Goal: Task Accomplishment & Management: Use online tool/utility

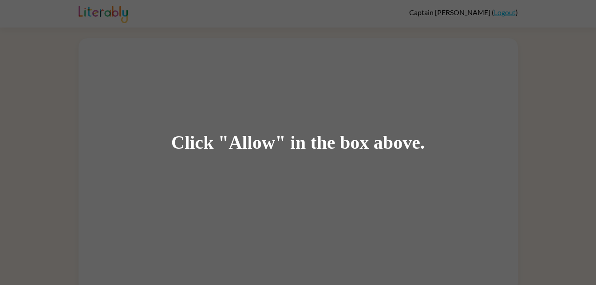
click at [310, 155] on div "Click "Allow" in the box above." at bounding box center [298, 142] width 596 height 285
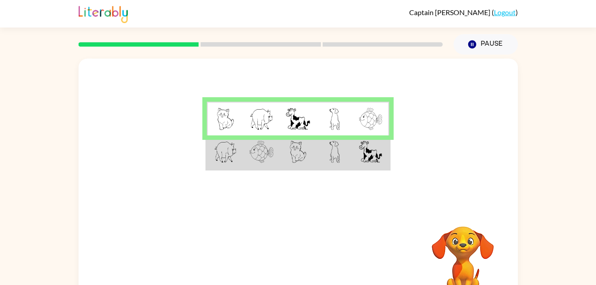
click at [258, 155] on img at bounding box center [262, 152] width 24 height 22
click at [277, 139] on td at bounding box center [261, 152] width 36 height 34
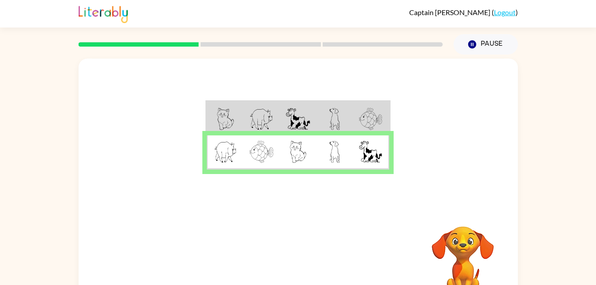
click at [495, 262] on video "Your browser must support playing .mp4 files to use Literably. Please try using…" at bounding box center [463, 257] width 89 height 89
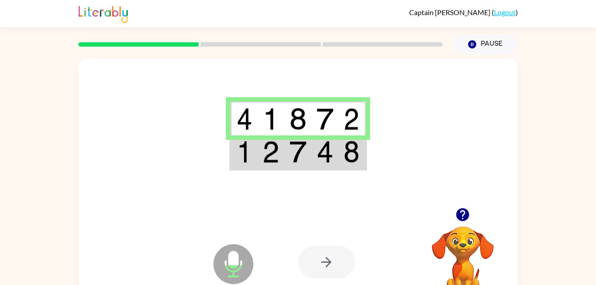
click at [325, 151] on img at bounding box center [325, 152] width 17 height 22
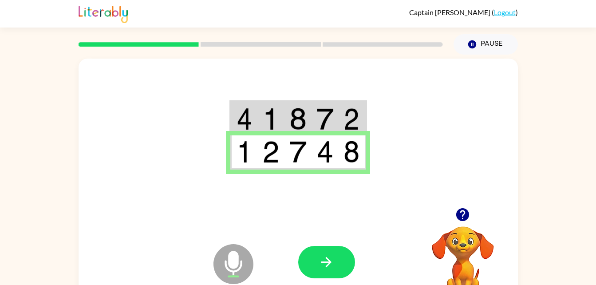
click at [130, 208] on div "Microphone The Microphone is here when it is your turn to talk Your browser mus…" at bounding box center [299, 186] width 440 height 254
click at [319, 261] on icon "button" at bounding box center [327, 262] width 16 height 16
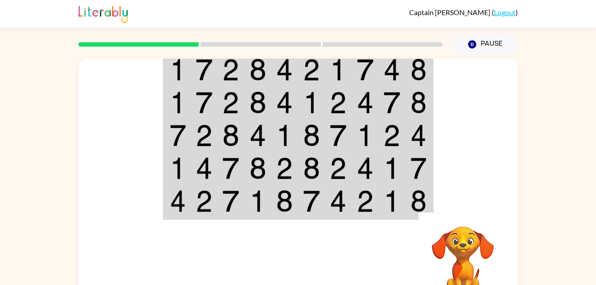
click at [488, 223] on video "Your browser must support playing .mp4 files to use Literably. Please try using…" at bounding box center [463, 257] width 89 height 89
click at [562, 213] on div "Your browser must support playing .mp4 files to use Literably. Please try using…" at bounding box center [298, 184] width 596 height 258
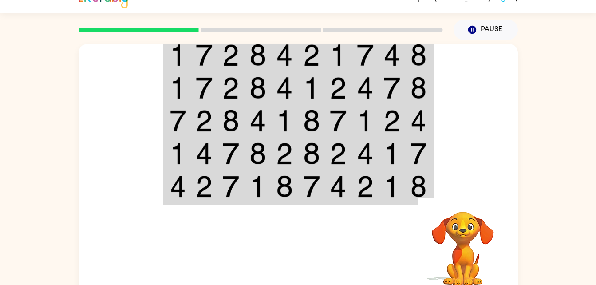
scroll to position [27, 0]
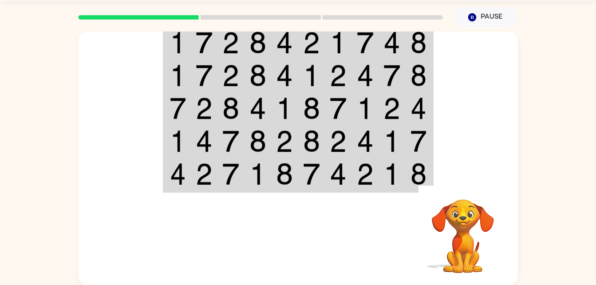
click at [421, 146] on img at bounding box center [419, 141] width 16 height 22
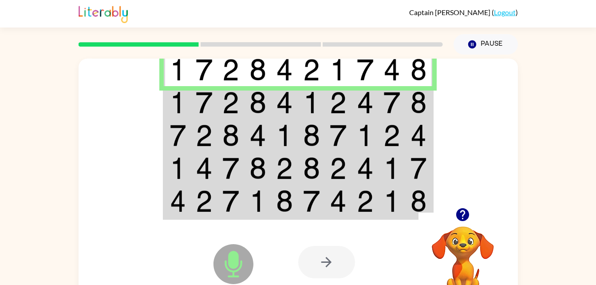
click at [373, 83] on td at bounding box center [365, 69] width 27 height 34
click at [372, 87] on td at bounding box center [365, 102] width 27 height 33
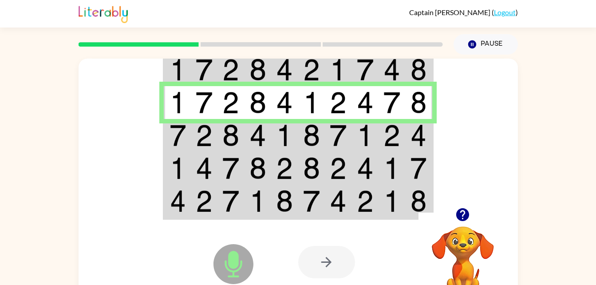
click at [235, 114] on img at bounding box center [230, 102] width 17 height 22
click at [238, 119] on td at bounding box center [231, 102] width 27 height 33
click at [240, 132] on td at bounding box center [231, 135] width 27 height 33
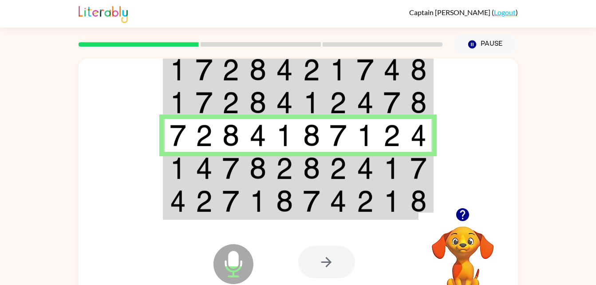
click at [190, 151] on td at bounding box center [177, 135] width 27 height 33
click at [191, 147] on td at bounding box center [204, 135] width 27 height 33
click at [194, 134] on td at bounding box center [204, 135] width 27 height 33
click at [191, 174] on td at bounding box center [204, 168] width 27 height 33
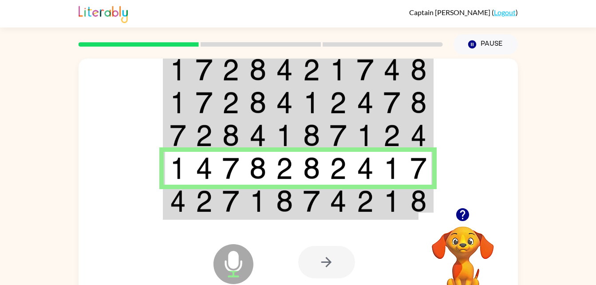
click at [375, 206] on td at bounding box center [365, 202] width 27 height 34
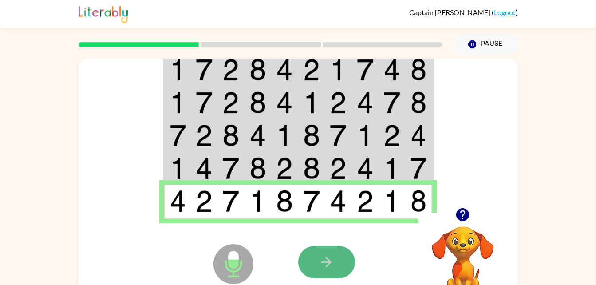
click at [299, 260] on button "button" at bounding box center [326, 262] width 57 height 32
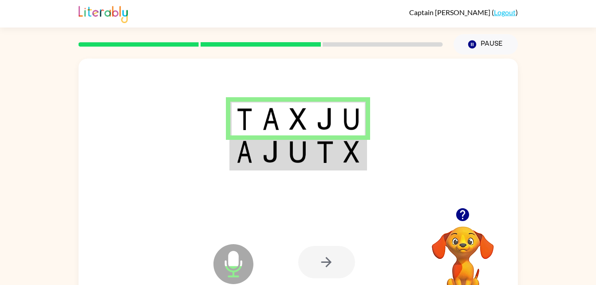
click at [302, 174] on div at bounding box center [299, 133] width 440 height 149
click at [293, 154] on img at bounding box center [298, 152] width 17 height 22
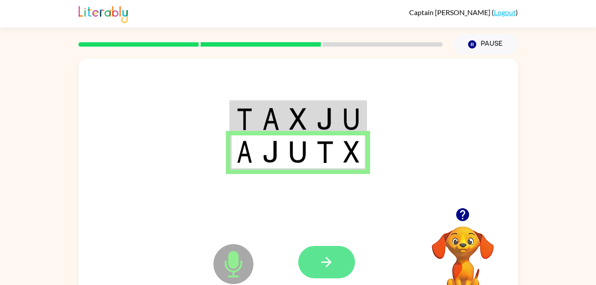
click at [346, 262] on button "button" at bounding box center [326, 262] width 57 height 32
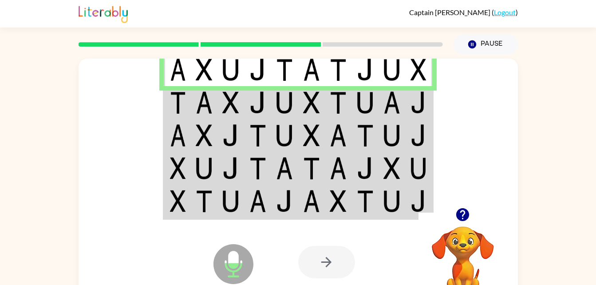
click at [335, 106] on img at bounding box center [338, 102] width 17 height 22
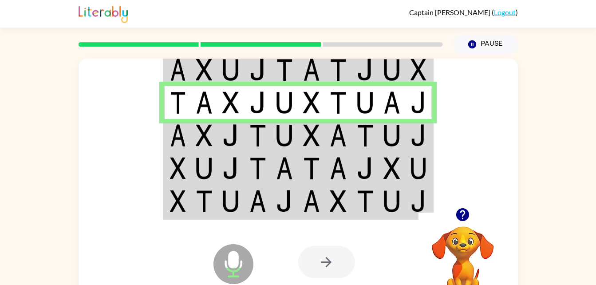
click at [265, 124] on td at bounding box center [258, 135] width 27 height 33
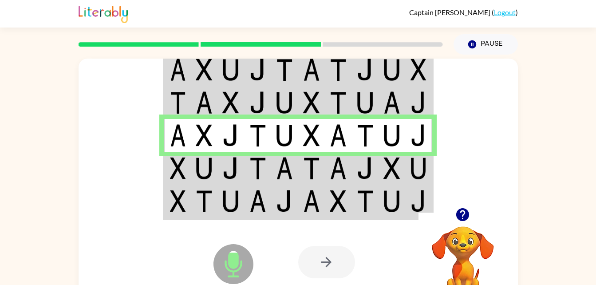
click at [265, 143] on img at bounding box center [258, 135] width 17 height 22
click at [325, 175] on td at bounding box center [311, 168] width 27 height 33
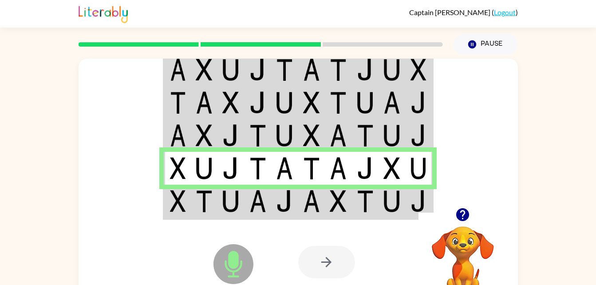
click at [298, 200] on td at bounding box center [311, 202] width 27 height 34
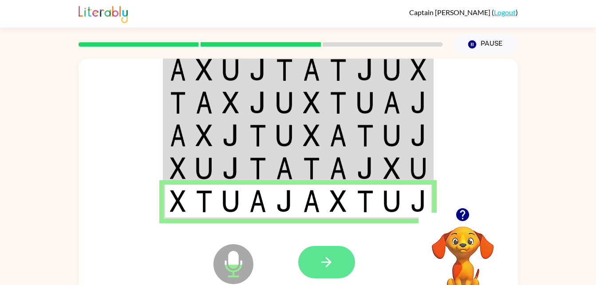
click at [327, 259] on icon "button" at bounding box center [327, 262] width 10 height 10
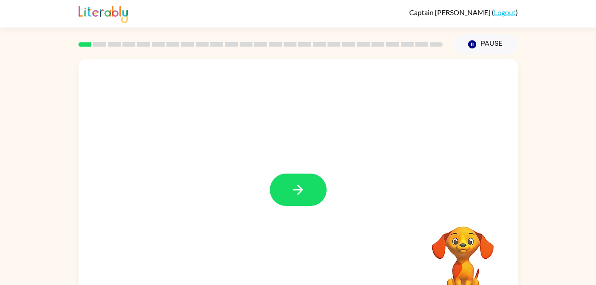
click at [564, 179] on div "Your browser must support playing .mp4 files to use Literably. Please try using…" at bounding box center [298, 184] width 596 height 258
click at [275, 178] on button "button" at bounding box center [298, 190] width 57 height 32
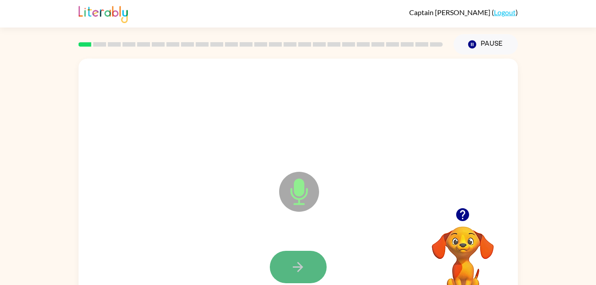
click at [292, 258] on button "button" at bounding box center [298, 267] width 57 height 32
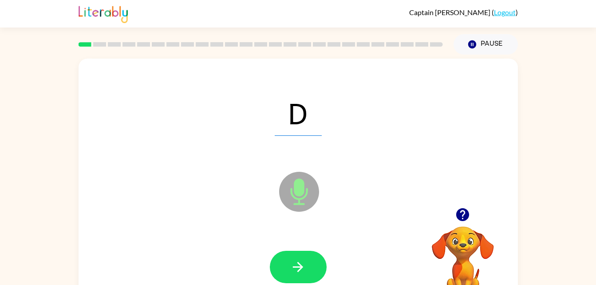
click at [497, 244] on video "Your browser must support playing .mp4 files to use Literably. Please try using…" at bounding box center [463, 257] width 89 height 89
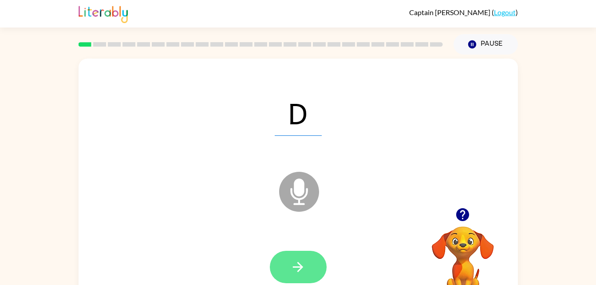
click at [298, 266] on icon "button" at bounding box center [298, 267] width 10 height 10
click at [324, 268] on button "button" at bounding box center [298, 267] width 57 height 32
click at [287, 276] on button "button" at bounding box center [298, 267] width 57 height 32
click at [287, 262] on button "button" at bounding box center [298, 267] width 57 height 32
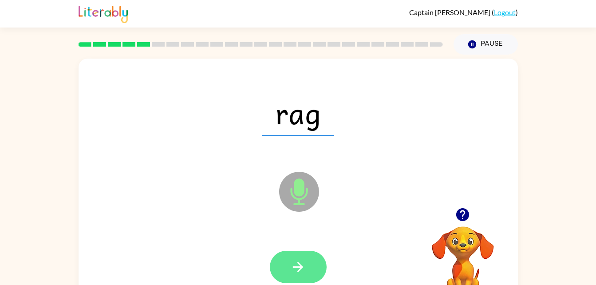
click at [293, 258] on button "button" at bounding box center [298, 267] width 57 height 32
click at [294, 270] on icon "button" at bounding box center [298, 267] width 16 height 16
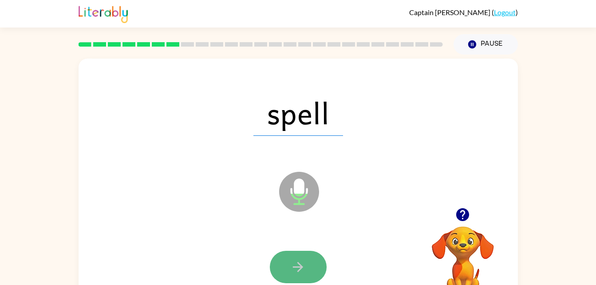
click at [300, 270] on icon "button" at bounding box center [298, 267] width 10 height 10
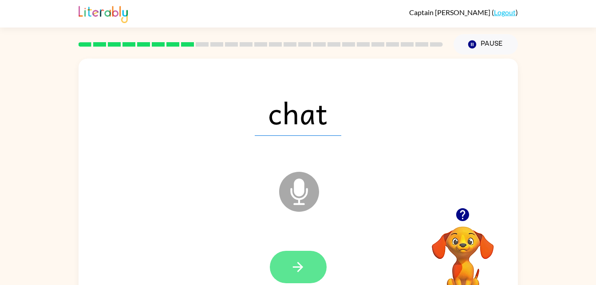
click at [300, 270] on icon "button" at bounding box center [298, 267] width 16 height 16
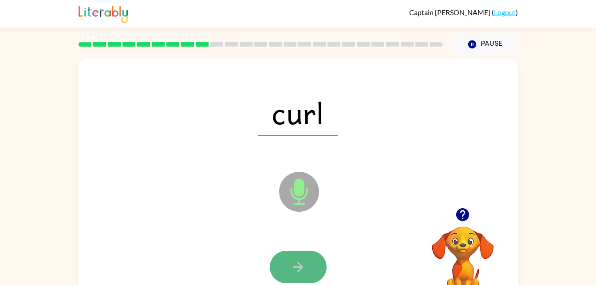
click at [300, 265] on icon "button" at bounding box center [298, 267] width 10 height 10
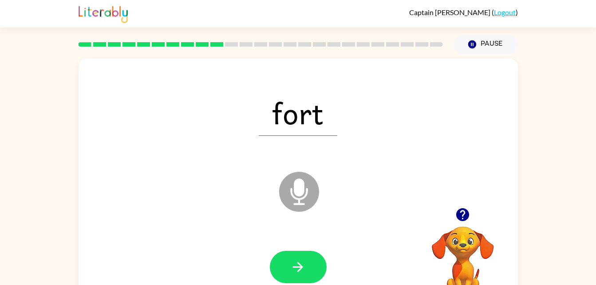
drag, startPoint x: 300, startPoint y: 265, endPoint x: 286, endPoint y: 270, distance: 14.9
click at [286, 270] on button "button" at bounding box center [298, 267] width 57 height 32
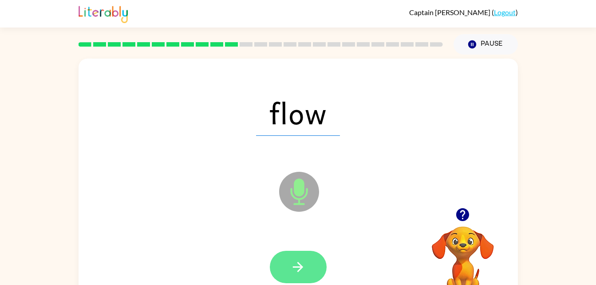
click at [299, 258] on button "button" at bounding box center [298, 267] width 57 height 32
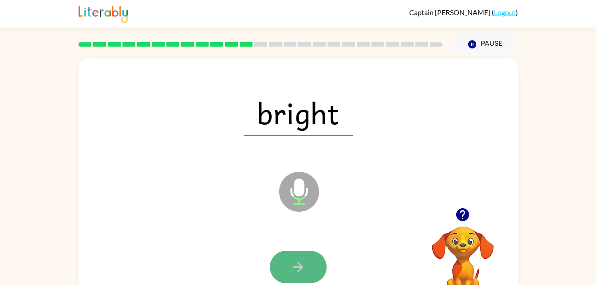
click at [296, 267] on icon "button" at bounding box center [298, 267] width 10 height 10
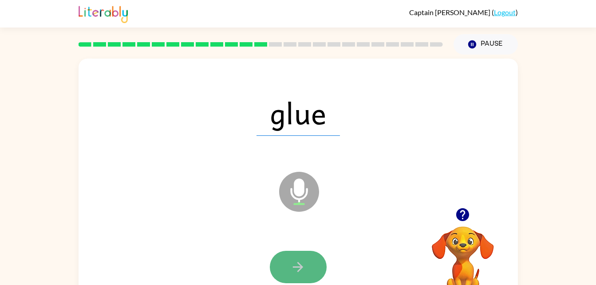
click at [297, 278] on button "button" at bounding box center [298, 267] width 57 height 32
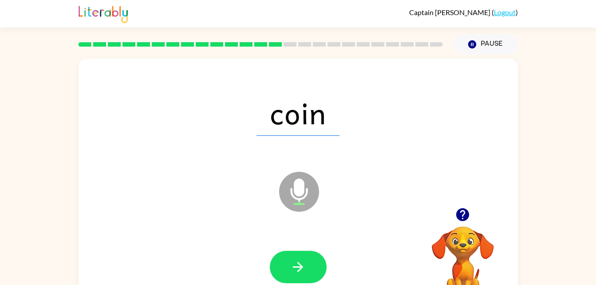
click at [290, 285] on div at bounding box center [298, 267] width 422 height 73
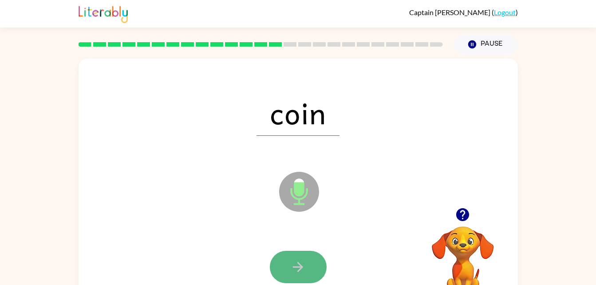
click at [292, 273] on icon "button" at bounding box center [298, 267] width 16 height 16
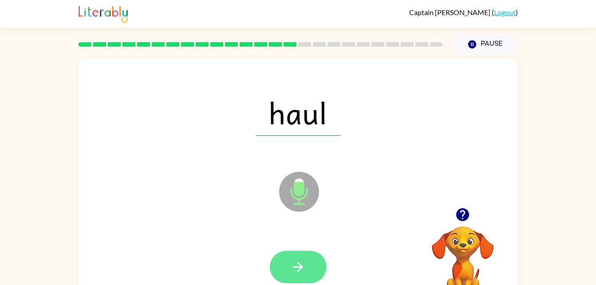
click at [296, 268] on icon "button" at bounding box center [298, 267] width 16 height 16
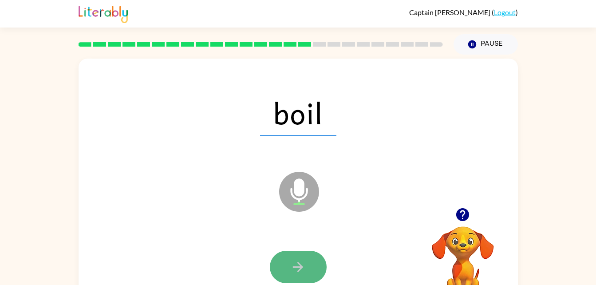
drag, startPoint x: 296, startPoint y: 268, endPoint x: 285, endPoint y: 269, distance: 11.6
click at [285, 269] on button "button" at bounding box center [298, 267] width 57 height 32
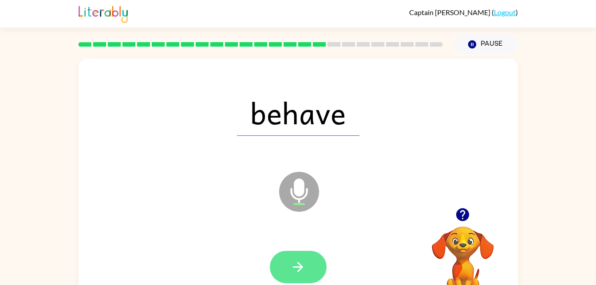
click at [303, 265] on icon "button" at bounding box center [298, 267] width 16 height 16
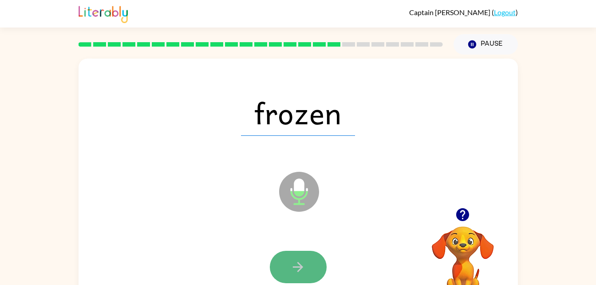
click at [305, 265] on icon "button" at bounding box center [298, 267] width 16 height 16
click at [302, 256] on button "button" at bounding box center [298, 267] width 57 height 32
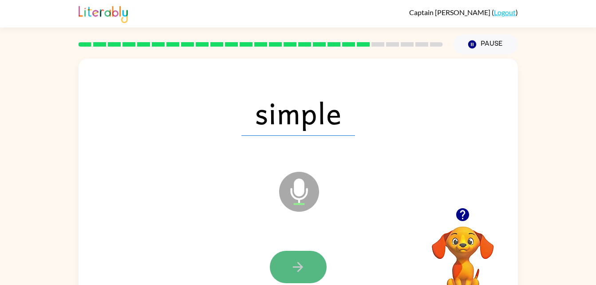
drag, startPoint x: 303, startPoint y: 258, endPoint x: 286, endPoint y: 272, distance: 22.2
click at [286, 272] on button "button" at bounding box center [298, 267] width 57 height 32
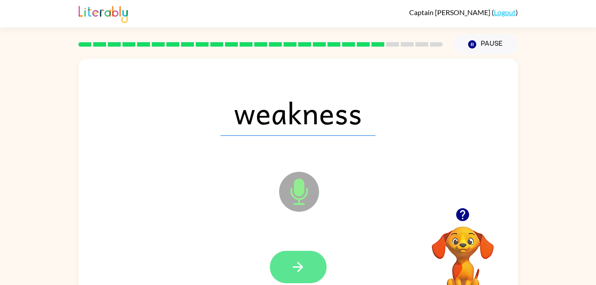
click at [304, 258] on button "button" at bounding box center [298, 267] width 57 height 32
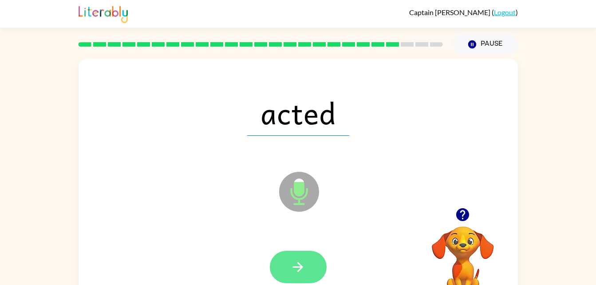
click at [305, 267] on icon "button" at bounding box center [298, 267] width 16 height 16
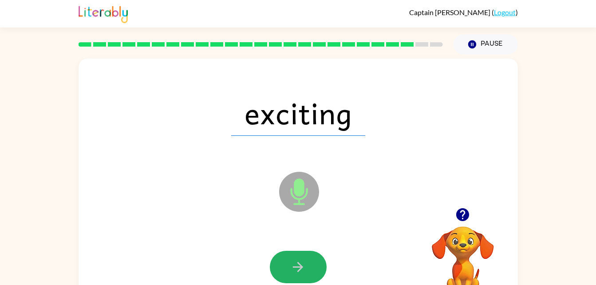
click at [305, 267] on icon "button" at bounding box center [298, 267] width 16 height 16
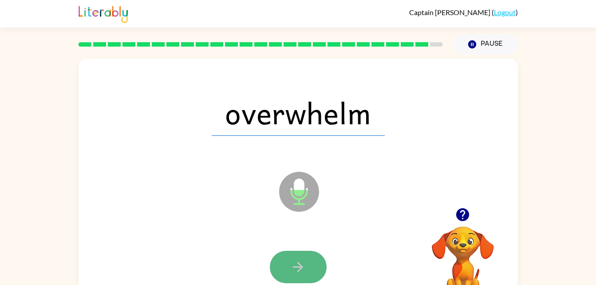
drag, startPoint x: 305, startPoint y: 267, endPoint x: 289, endPoint y: 267, distance: 16.0
click at [289, 267] on button "button" at bounding box center [298, 267] width 57 height 32
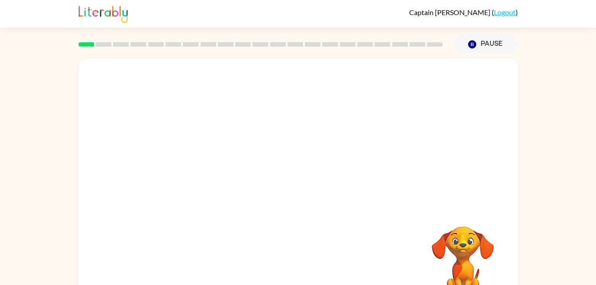
drag, startPoint x: 595, startPoint y: 134, endPoint x: 603, endPoint y: 177, distance: 43.4
click at [596, 177] on html "Captain Hansen ( Logout ) Pause Pause Your browser must support playing .mp4 fi…" at bounding box center [298, 156] width 596 height 312
click at [593, 185] on div "Your browser must support playing .mp4 files to use Literably. Please try using…" at bounding box center [298, 184] width 596 height 258
click at [593, 188] on div "Your browser must support playing .mp4 files to use Literably. Please try using…" at bounding box center [298, 184] width 596 height 258
click at [309, 186] on div at bounding box center [298, 190] width 57 height 32
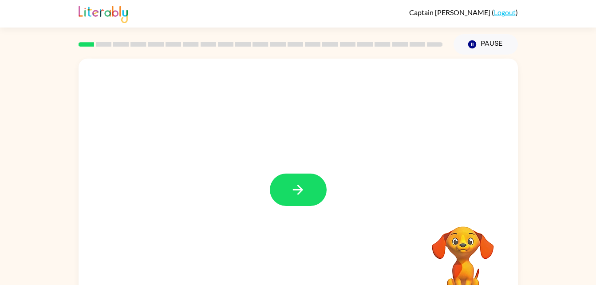
click at [309, 186] on button "button" at bounding box center [298, 190] width 57 height 32
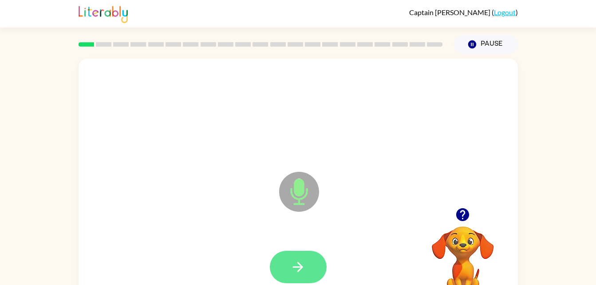
click at [292, 262] on icon "button" at bounding box center [298, 267] width 16 height 16
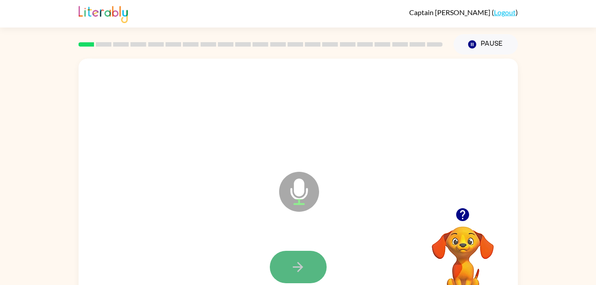
click at [290, 266] on button "button" at bounding box center [298, 267] width 57 height 32
click at [295, 254] on button "button" at bounding box center [298, 267] width 57 height 32
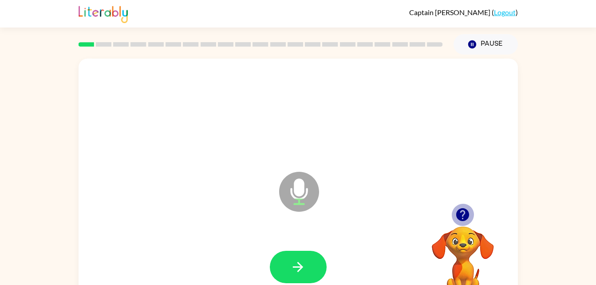
click at [458, 207] on icon "button" at bounding box center [463, 215] width 16 height 16
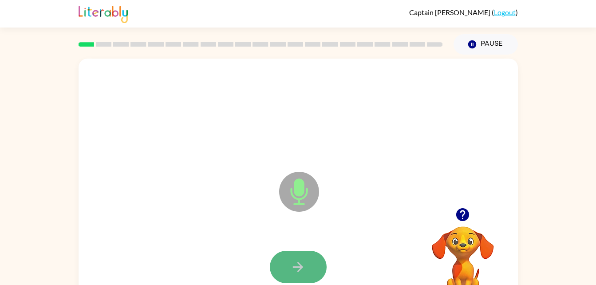
click at [296, 256] on button "button" at bounding box center [298, 267] width 57 height 32
click at [307, 269] on button "button" at bounding box center [298, 267] width 57 height 32
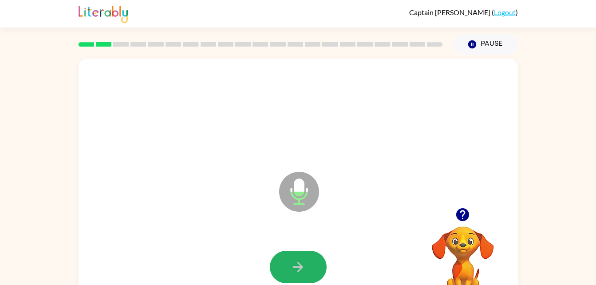
click at [307, 269] on button "button" at bounding box center [298, 267] width 57 height 32
drag, startPoint x: 307, startPoint y: 269, endPoint x: 274, endPoint y: 266, distance: 33.1
click at [274, 266] on button "button" at bounding box center [298, 267] width 57 height 32
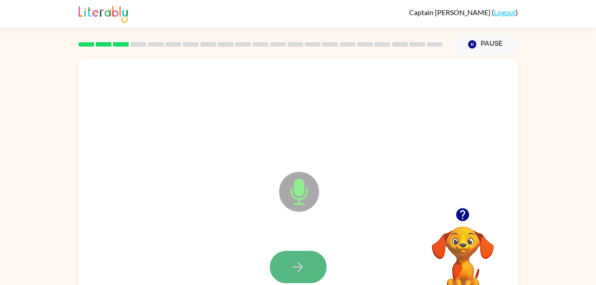
click at [274, 264] on button "button" at bounding box center [298, 267] width 57 height 32
click at [284, 274] on button "button" at bounding box center [298, 267] width 57 height 32
click at [299, 262] on icon "button" at bounding box center [298, 267] width 16 height 16
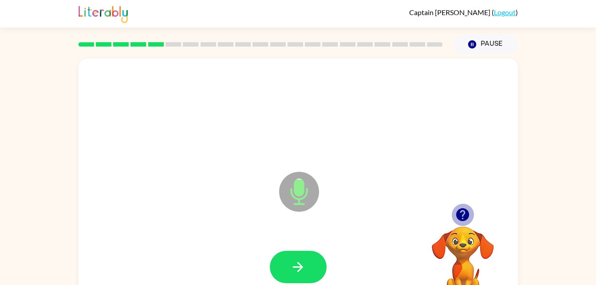
click at [461, 217] on icon "button" at bounding box center [463, 214] width 13 height 13
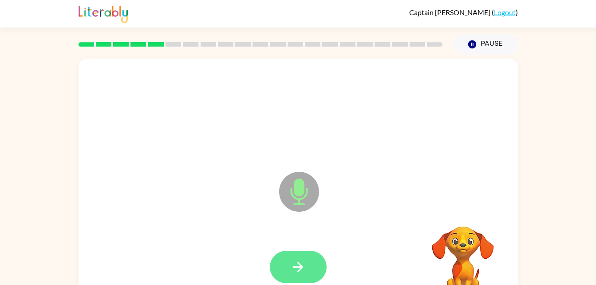
click at [300, 253] on button "button" at bounding box center [298, 267] width 57 height 32
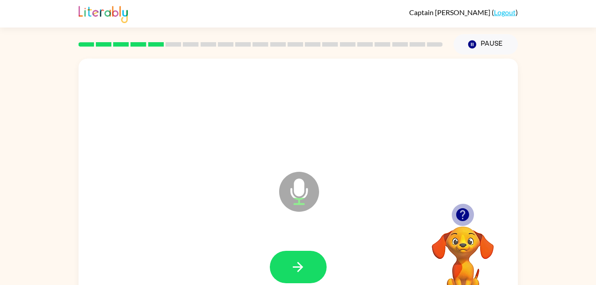
click at [463, 214] on icon "button" at bounding box center [463, 214] width 13 height 13
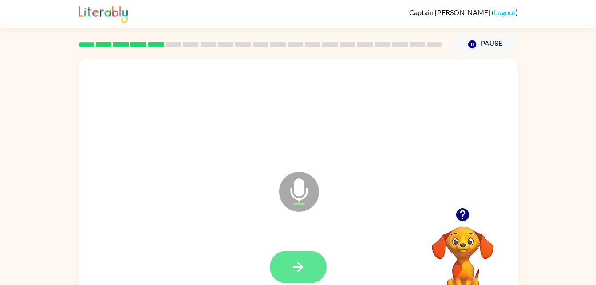
click at [294, 259] on icon "button" at bounding box center [298, 267] width 16 height 16
click at [307, 252] on button "button" at bounding box center [298, 267] width 57 height 32
click at [306, 261] on button "button" at bounding box center [298, 267] width 57 height 32
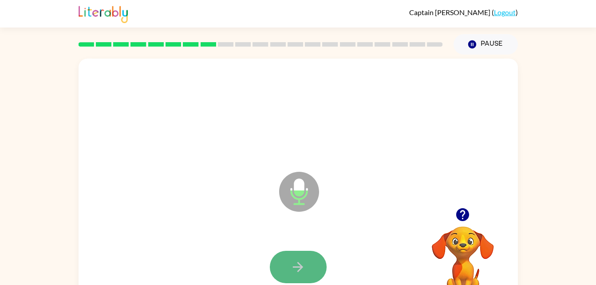
click at [298, 265] on icon "button" at bounding box center [298, 267] width 16 height 16
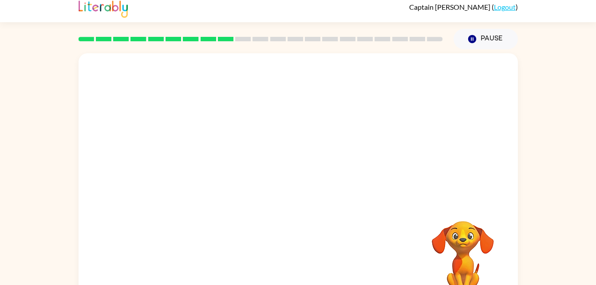
scroll to position [6, 0]
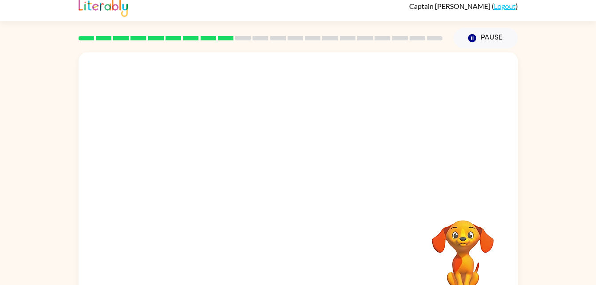
drag, startPoint x: 471, startPoint y: 232, endPoint x: 458, endPoint y: 211, distance: 24.8
click at [458, 211] on video "Your browser must support playing .mp4 files to use Literably. Please try using…" at bounding box center [463, 250] width 89 height 89
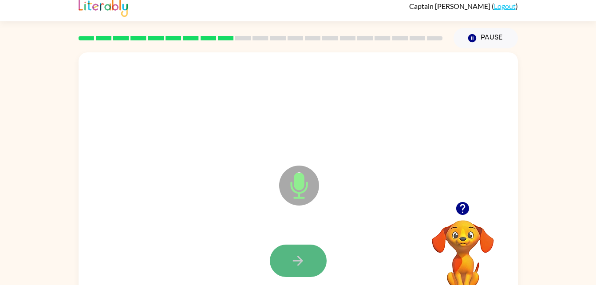
click at [287, 262] on button "button" at bounding box center [298, 261] width 57 height 32
click at [297, 258] on icon "button" at bounding box center [298, 261] width 16 height 16
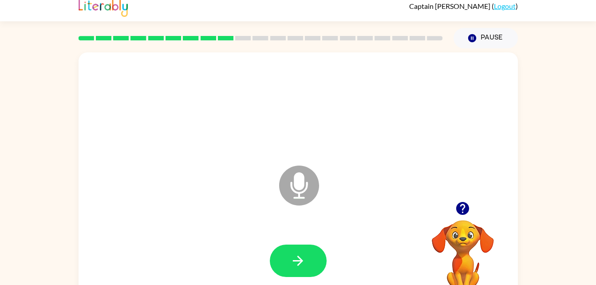
click at [297, 258] on icon "button" at bounding box center [298, 261] width 16 height 16
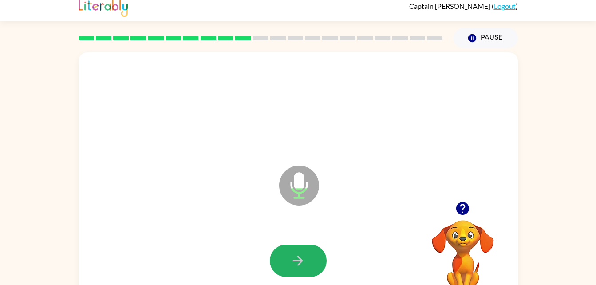
click at [297, 258] on icon "button" at bounding box center [298, 261] width 16 height 16
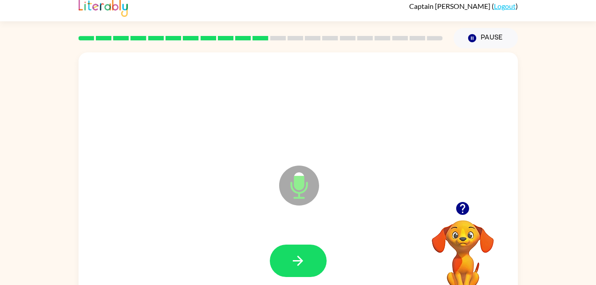
click at [297, 258] on icon "button" at bounding box center [298, 261] width 16 height 16
click at [297, 258] on div at bounding box center [298, 261] width 422 height 73
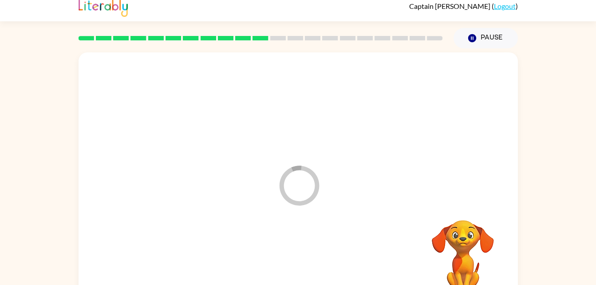
click at [297, 258] on div at bounding box center [298, 261] width 422 height 73
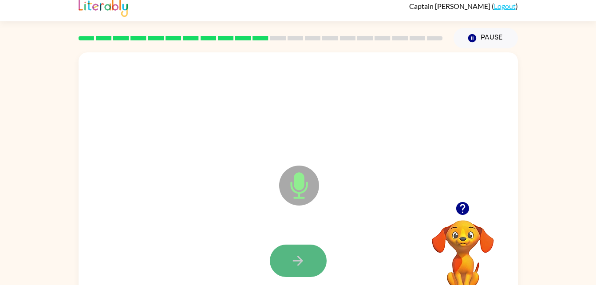
click at [298, 257] on icon "button" at bounding box center [298, 261] width 10 height 10
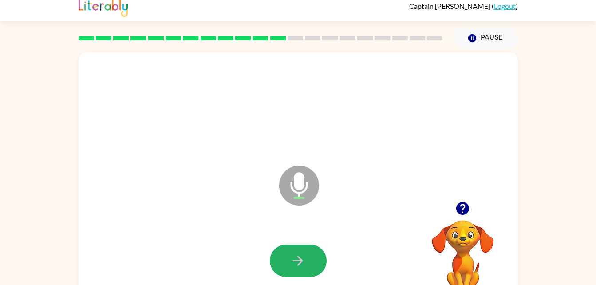
click at [298, 257] on icon "button" at bounding box center [298, 261] width 10 height 10
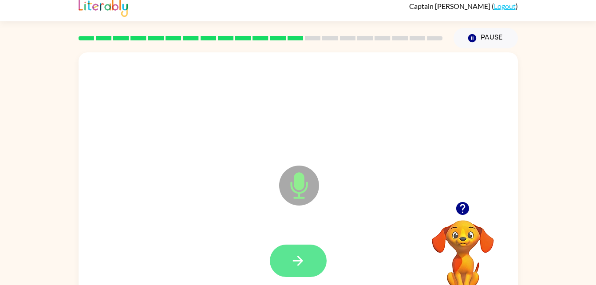
click at [282, 270] on button "button" at bounding box center [298, 261] width 57 height 32
click at [296, 259] on icon "button" at bounding box center [298, 261] width 16 height 16
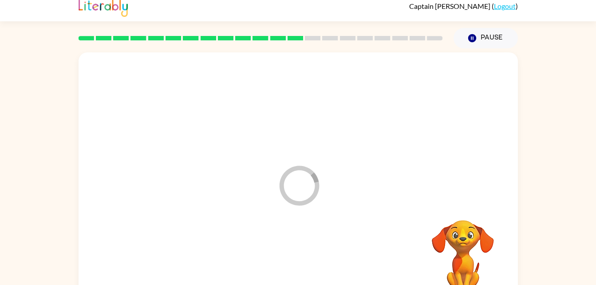
click at [310, 190] on icon "Loader Your response is being sent to our graders" at bounding box center [299, 185] width 53 height 53
click at [470, 253] on video "Your browser must support playing .mp4 files to use Literably. Please try using…" at bounding box center [463, 250] width 89 height 89
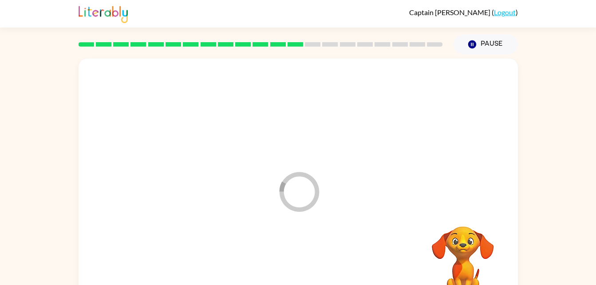
scroll to position [1, 0]
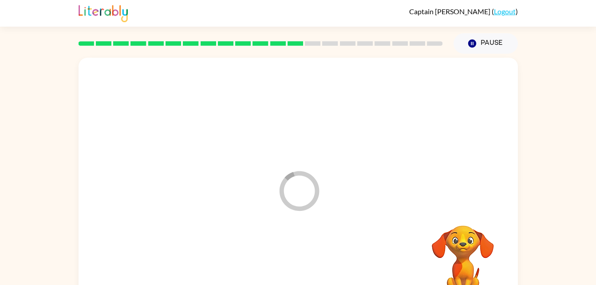
click at [196, 39] on div at bounding box center [260, 43] width 375 height 31
click at [489, 48] on button "Pause Pause" at bounding box center [486, 43] width 64 height 20
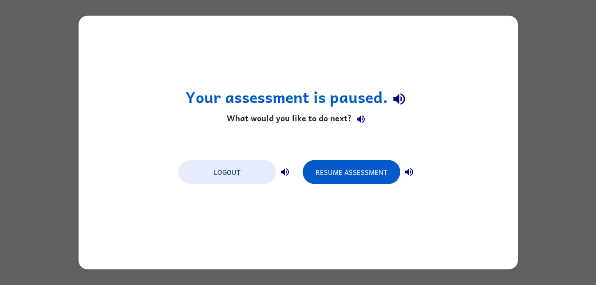
scroll to position [0, 0]
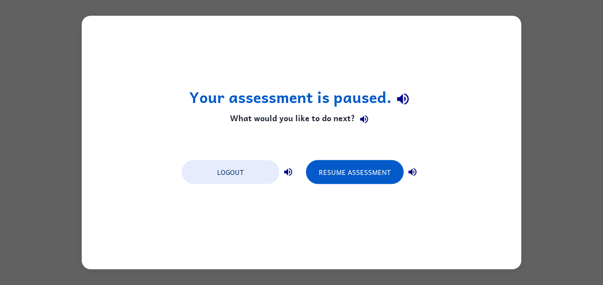
click at [513, 144] on div "Your assessment is paused. What would you like to do next? Logout Resume Assess…" at bounding box center [302, 143] width 440 height 254
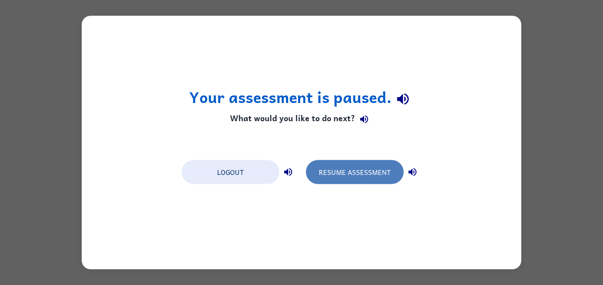
click at [368, 167] on button "Resume Assessment" at bounding box center [355, 172] width 98 height 24
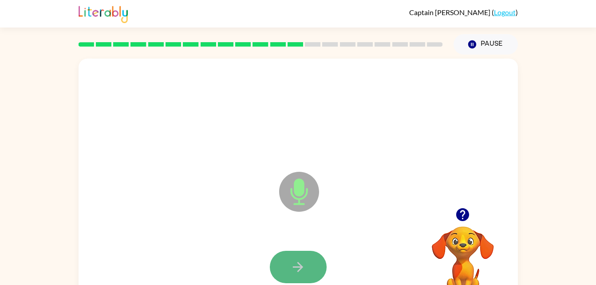
click at [290, 254] on button "button" at bounding box center [298, 267] width 57 height 32
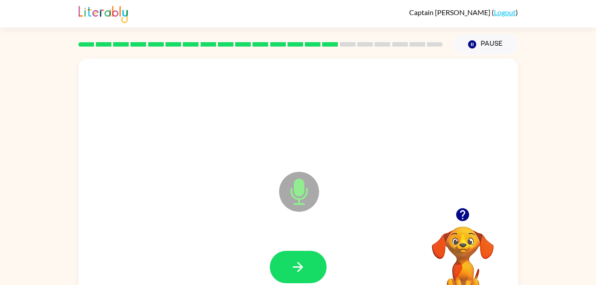
click at [290, 254] on button "button" at bounding box center [298, 267] width 57 height 32
click at [471, 237] on video "Your browser must support playing .mp4 files to use Literably. Please try using…" at bounding box center [463, 257] width 89 height 89
click at [466, 215] on icon "button" at bounding box center [463, 214] width 13 height 13
click at [308, 267] on button "button" at bounding box center [298, 267] width 57 height 32
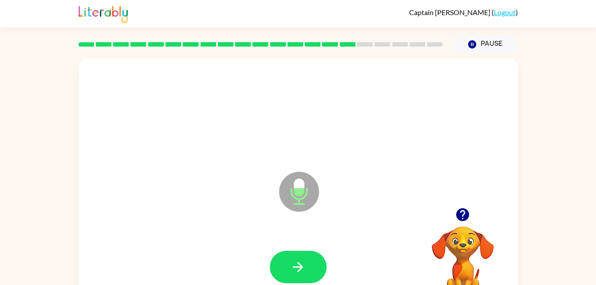
click at [308, 267] on button "button" at bounding box center [298, 267] width 57 height 32
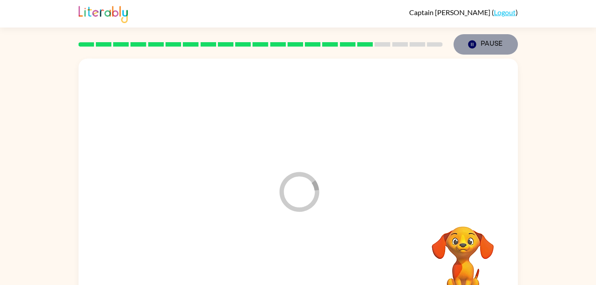
click at [479, 48] on button "Pause Pause" at bounding box center [486, 44] width 64 height 20
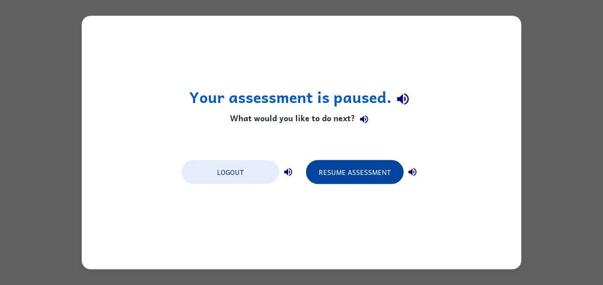
click at [366, 160] on button "Resume Assessment" at bounding box center [355, 172] width 98 height 24
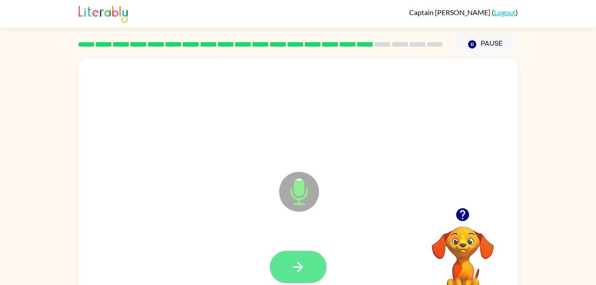
click at [278, 265] on button "button" at bounding box center [298, 267] width 57 height 32
click at [276, 264] on button "button" at bounding box center [298, 267] width 57 height 32
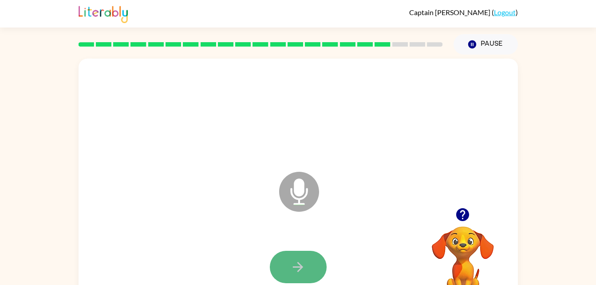
click at [292, 270] on icon "button" at bounding box center [298, 267] width 16 height 16
click at [287, 269] on button "button" at bounding box center [298, 267] width 57 height 32
click at [300, 273] on icon "button" at bounding box center [298, 267] width 16 height 16
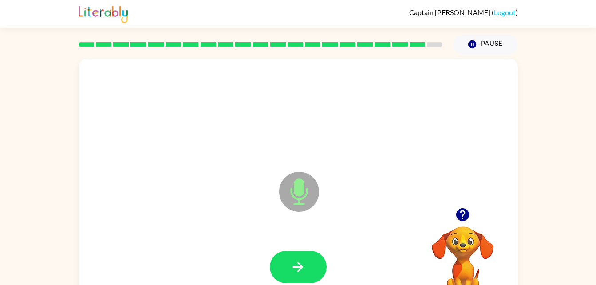
click at [300, 273] on icon "button" at bounding box center [298, 267] width 16 height 16
click at [299, 271] on icon "button" at bounding box center [298, 267] width 10 height 10
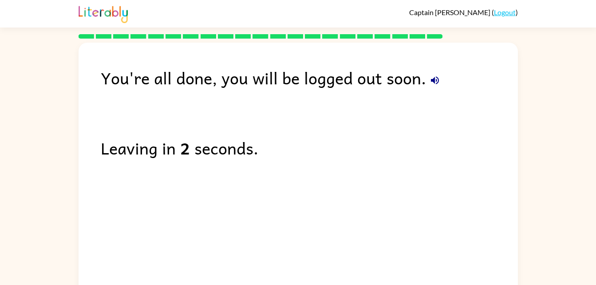
click at [435, 82] on icon "button" at bounding box center [435, 80] width 8 height 8
